Goal: Navigation & Orientation: Go to known website

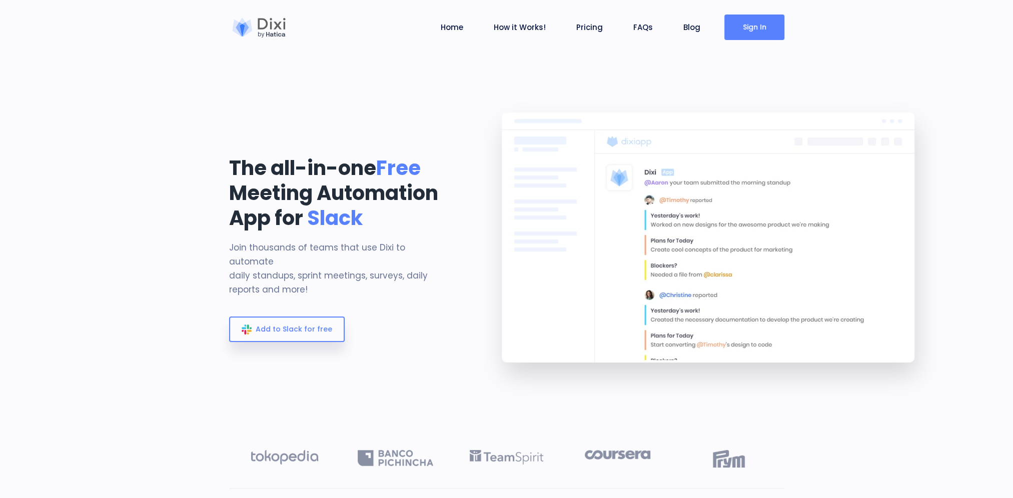
click at [764, 29] on link "Sign In" at bounding box center [755, 28] width 60 height 26
